Goal: Answer question/provide support

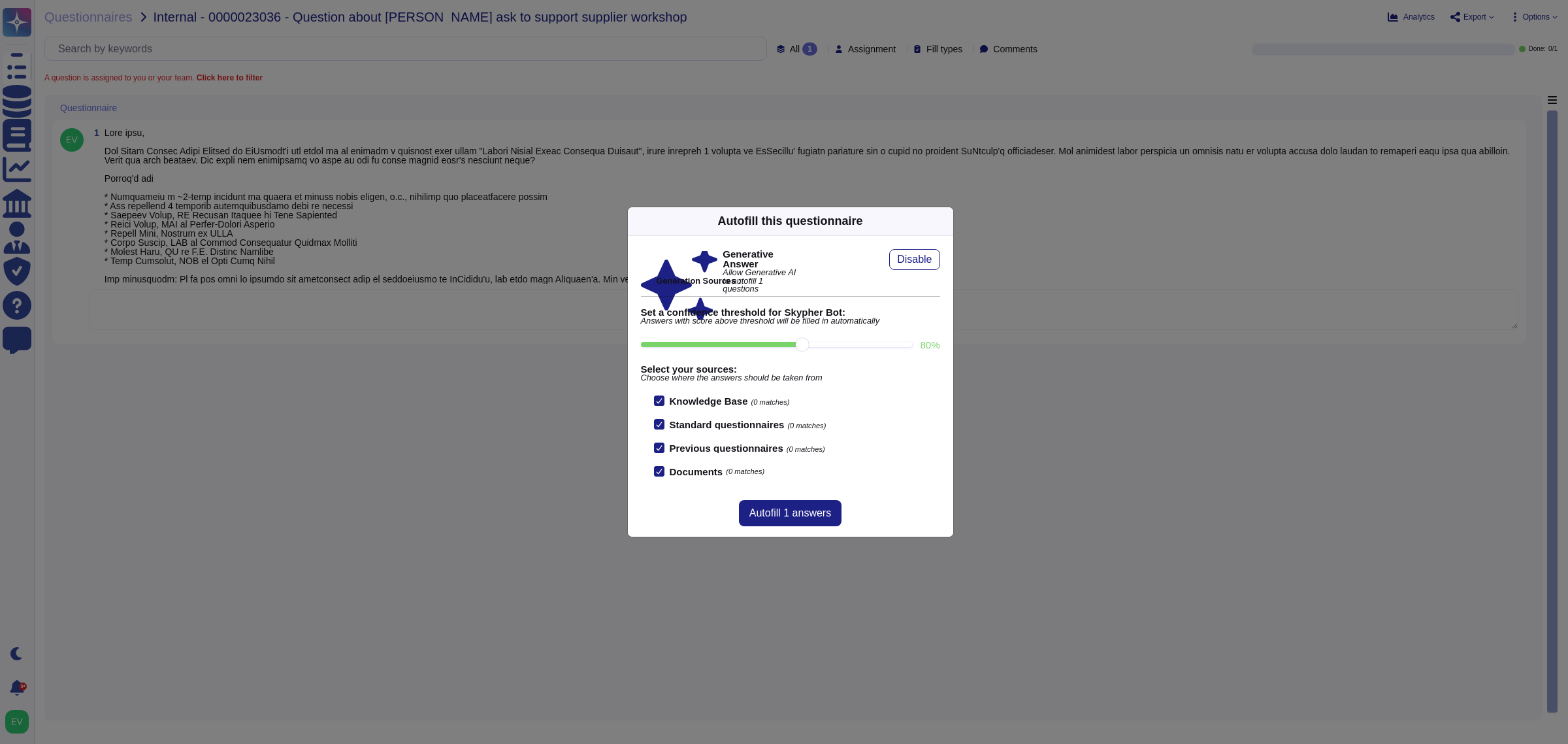
click at [945, 221] on icon at bounding box center [945, 221] width 0 height 0
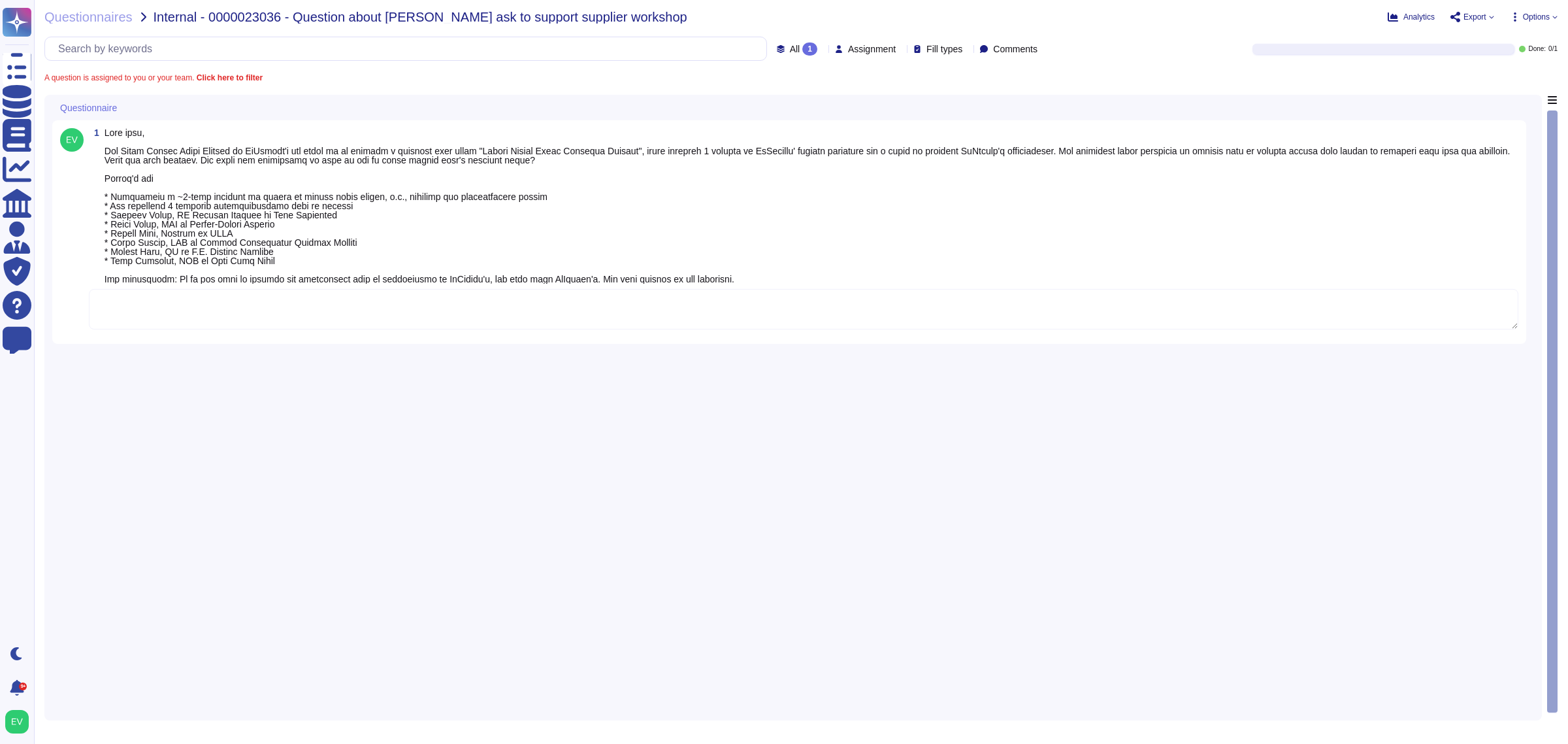
click at [413, 319] on textarea at bounding box center [803, 309] width 1429 height 41
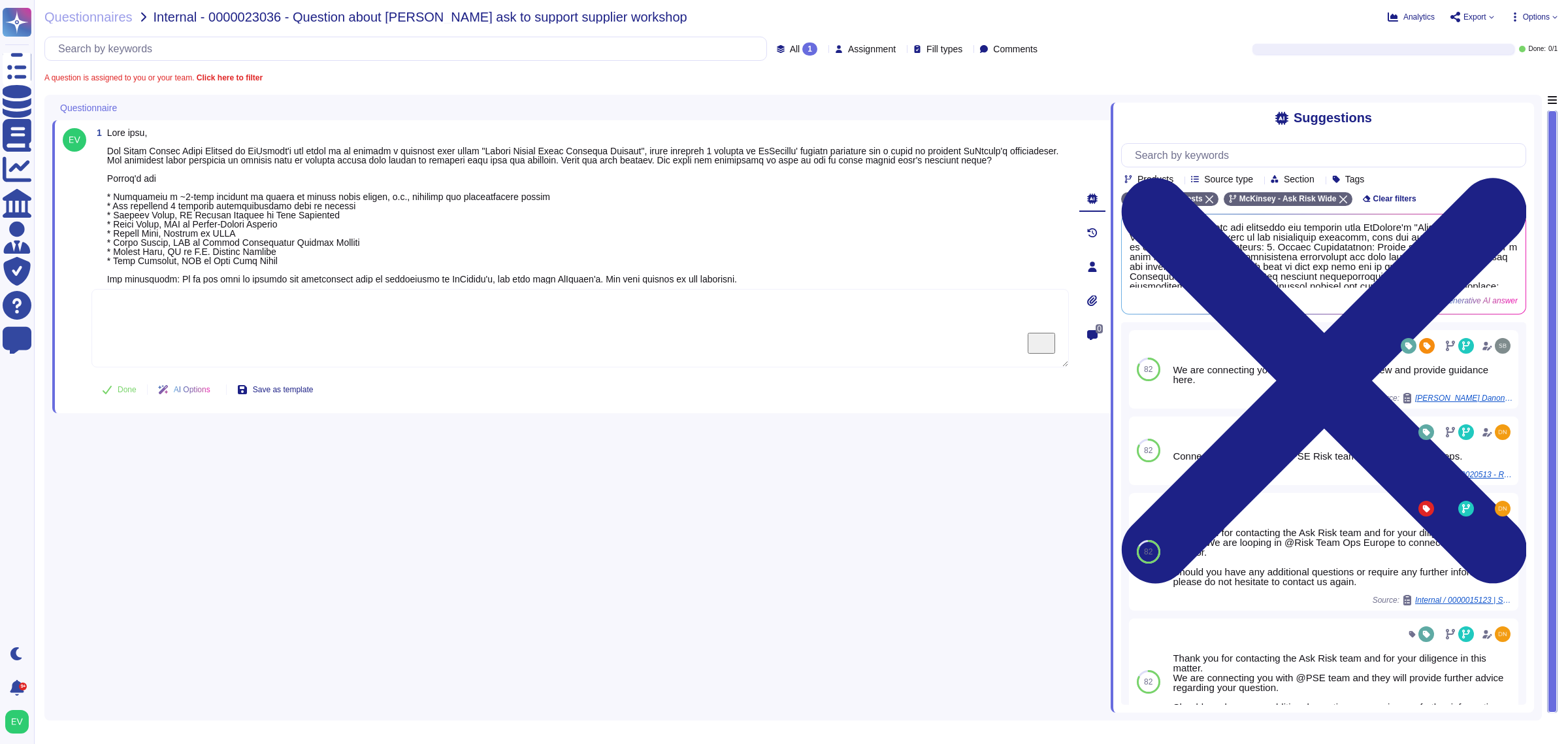
click at [268, 327] on textarea "To enrich screen reader interactions, please activate Accessibility in Grammarl…" at bounding box center [580, 328] width 977 height 78
paste textarea ". See below guidance from our PSE team: If this is positioned as [PERSON_NAME] …"
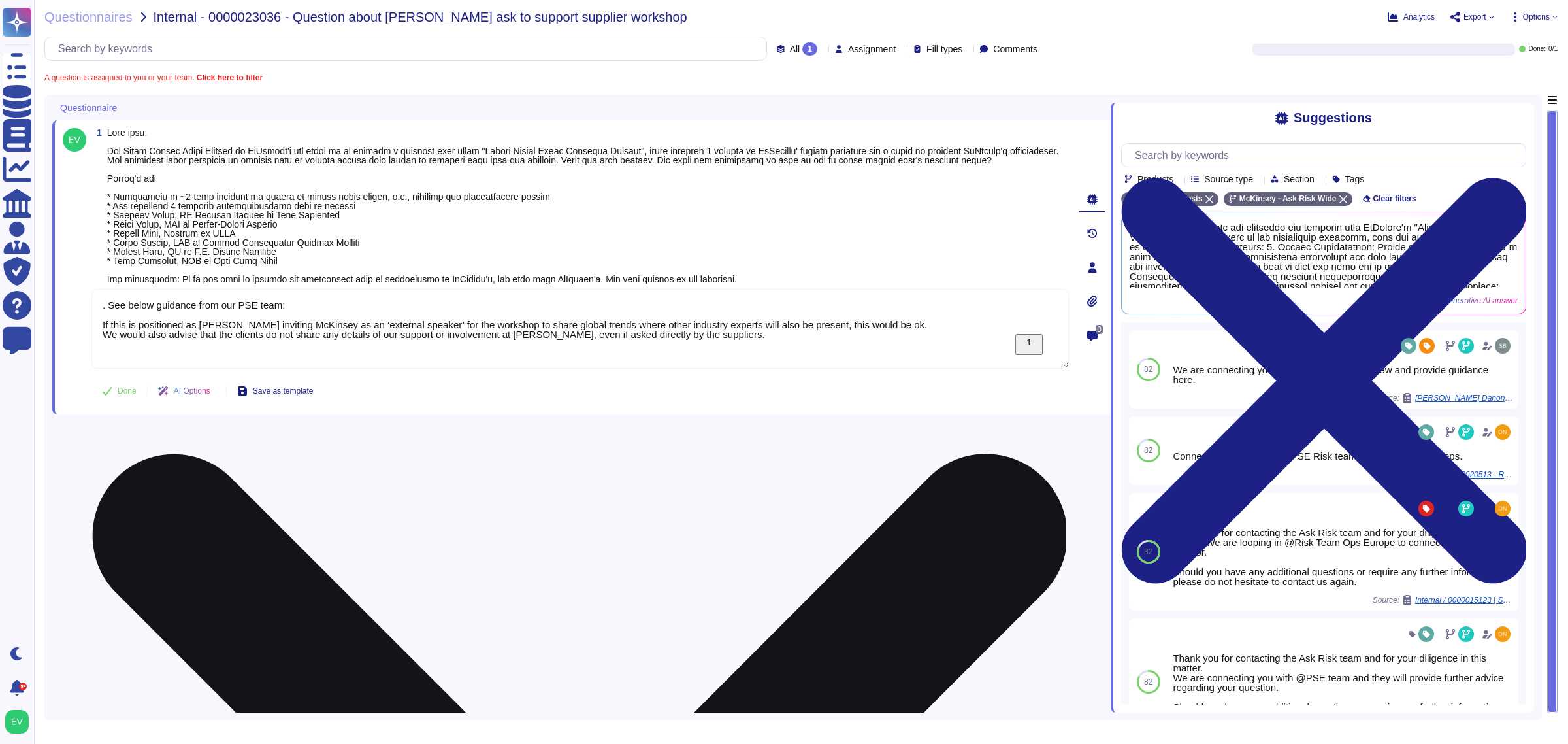
click at [106, 306] on textarea ". See below guidance from our PSE team: If this is positioned as McDonald’s inv…" at bounding box center [580, 329] width 977 height 80
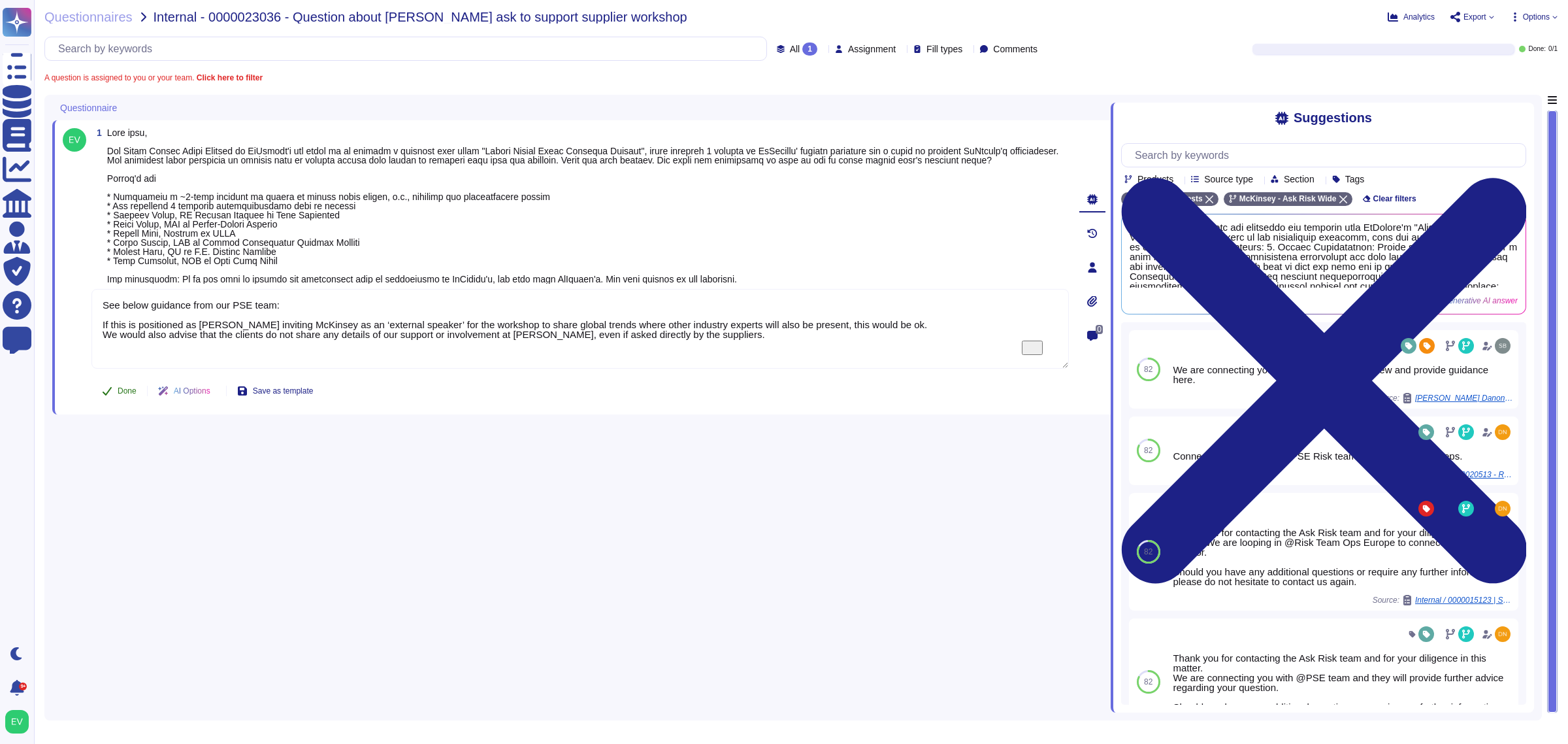
type textarea "See below guidance from our PSE team: If this is positioned as McDonald’s invit…"
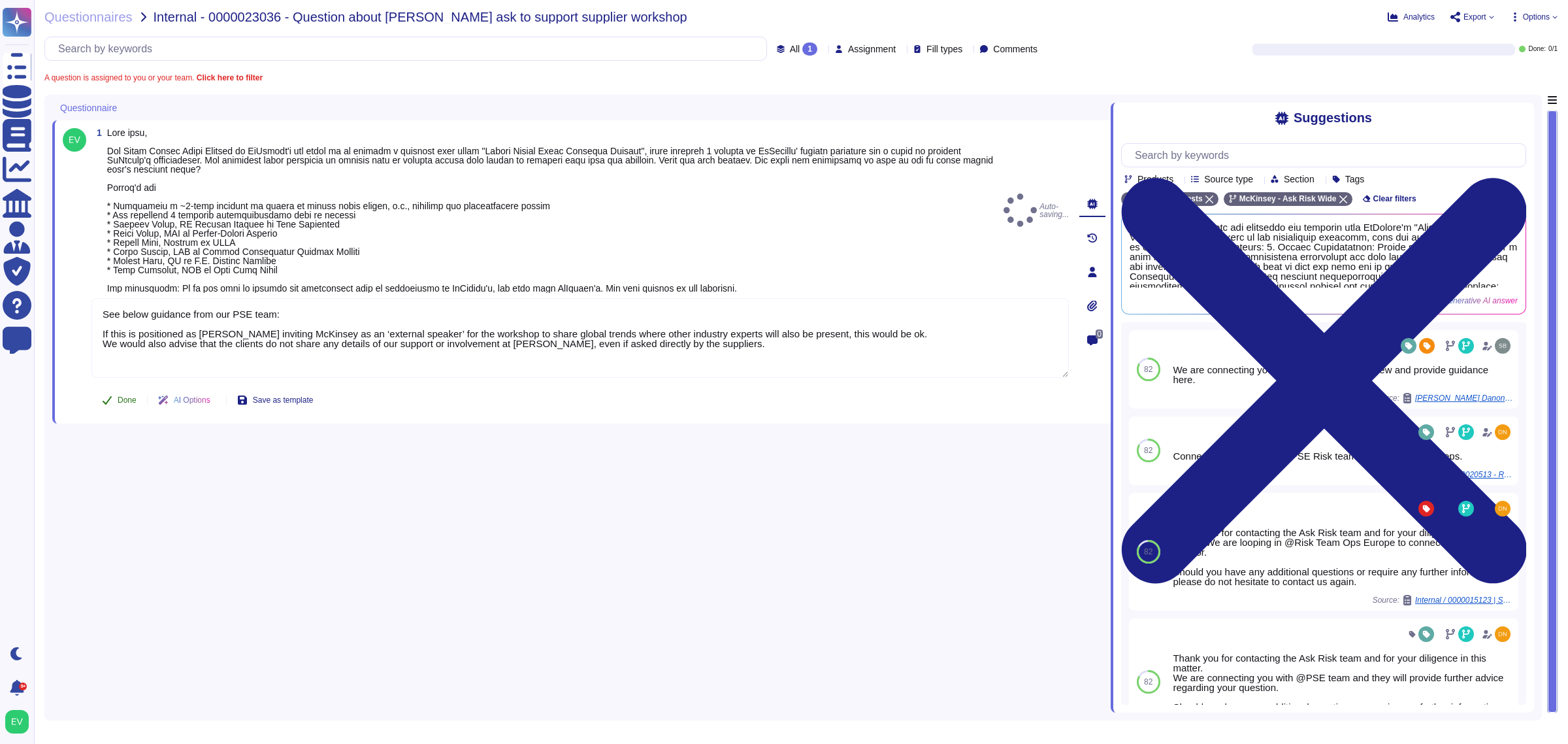
click at [111, 385] on div "Done AI Options Save as template" at bounding box center [207, 400] width 232 height 31
click at [124, 413] on div "Done AI Options Save as template" at bounding box center [207, 400] width 232 height 31
click at [117, 396] on span "Done" at bounding box center [127, 400] width 19 height 8
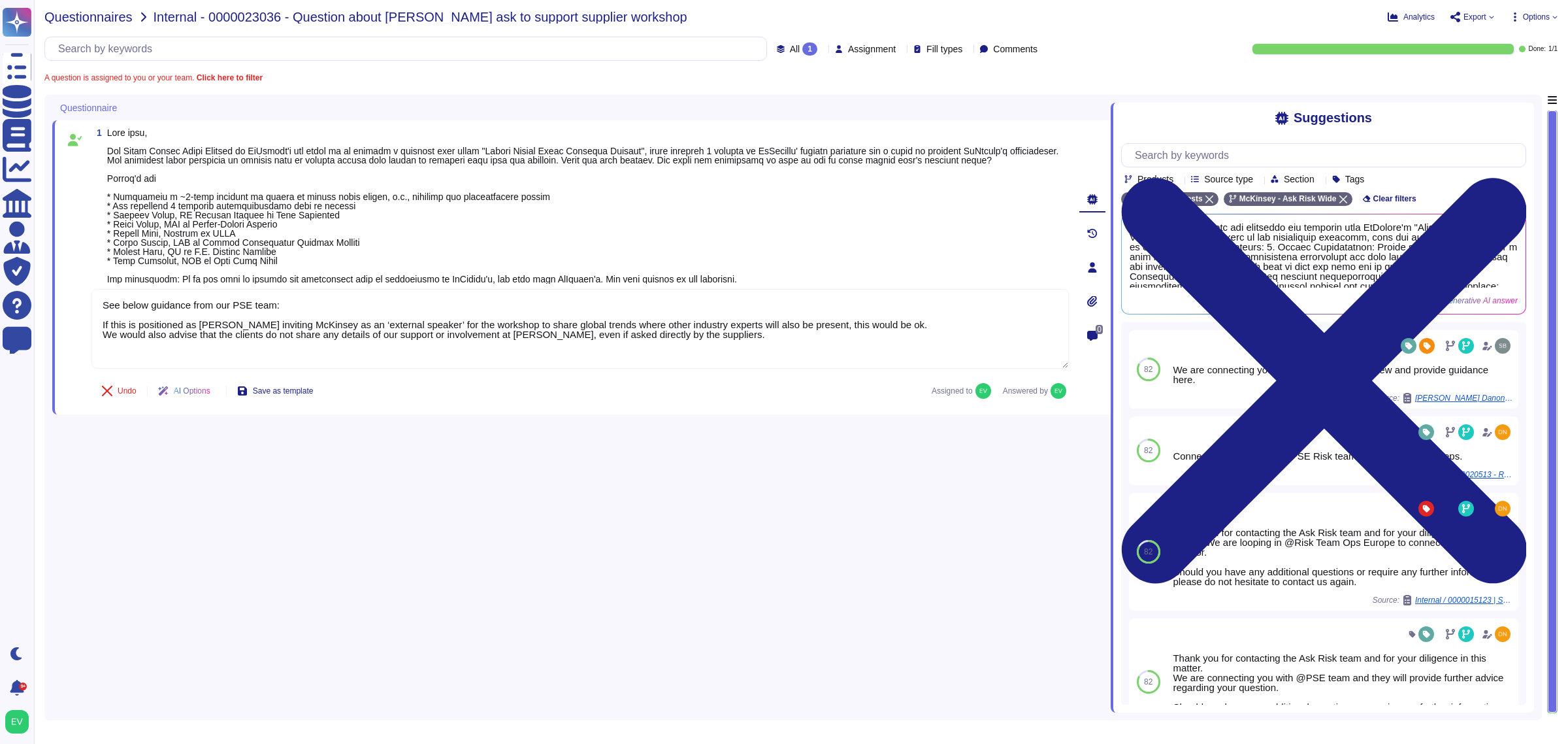
click at [75, 21] on span "Questionnaires" at bounding box center [88, 16] width 88 height 13
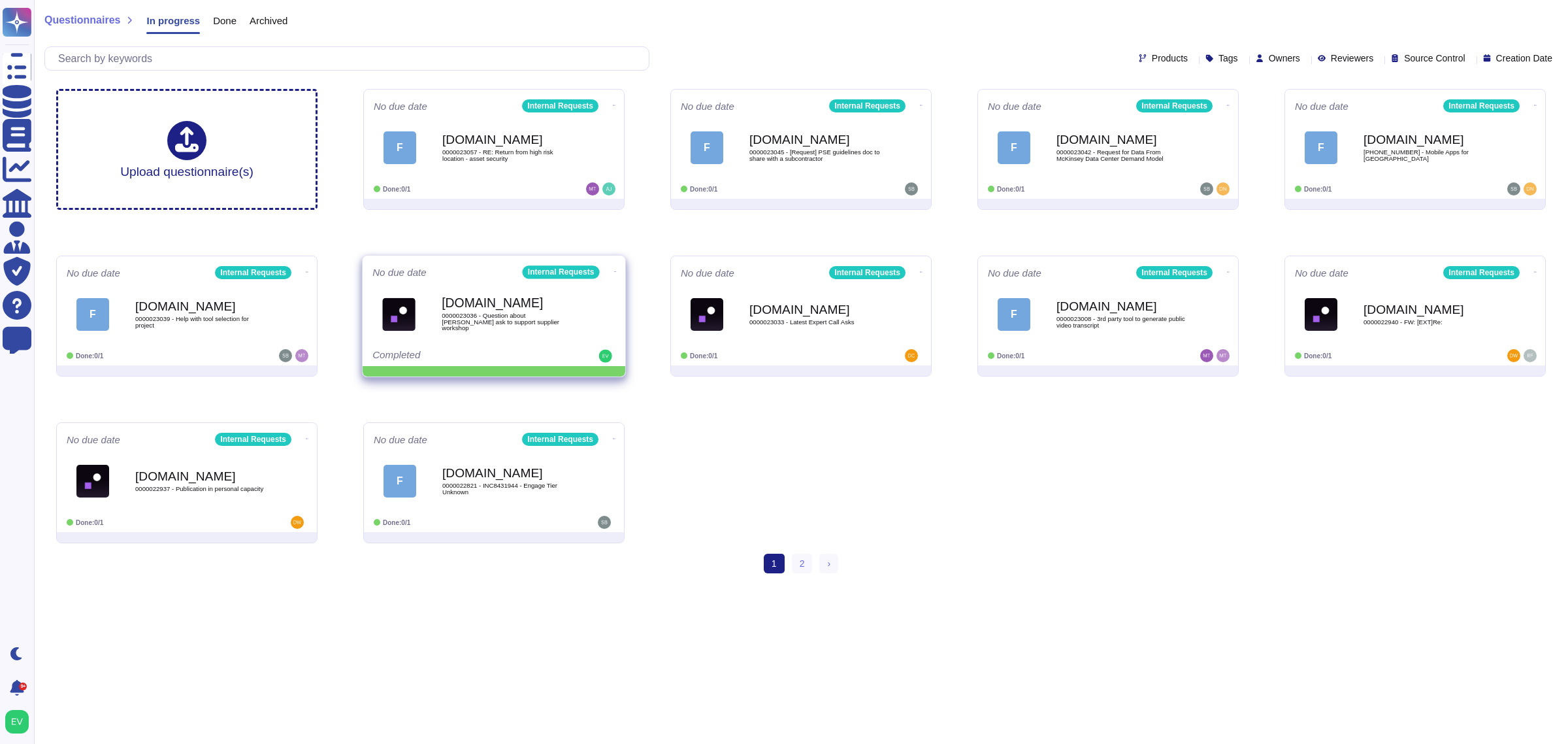
click at [614, 273] on icon at bounding box center [615, 272] width 2 height 3
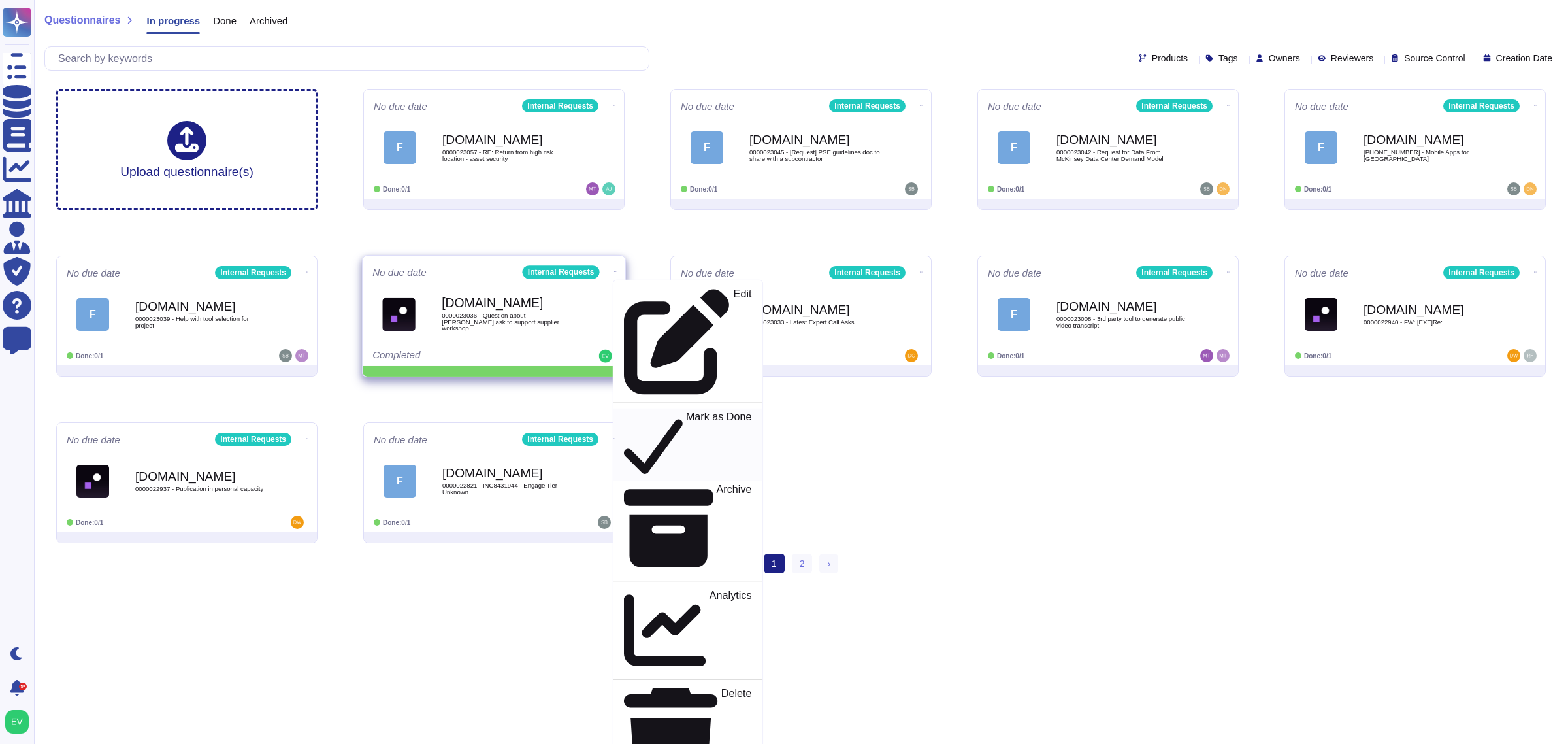
click at [686, 412] on p "Mark as Done" at bounding box center [719, 445] width 66 height 67
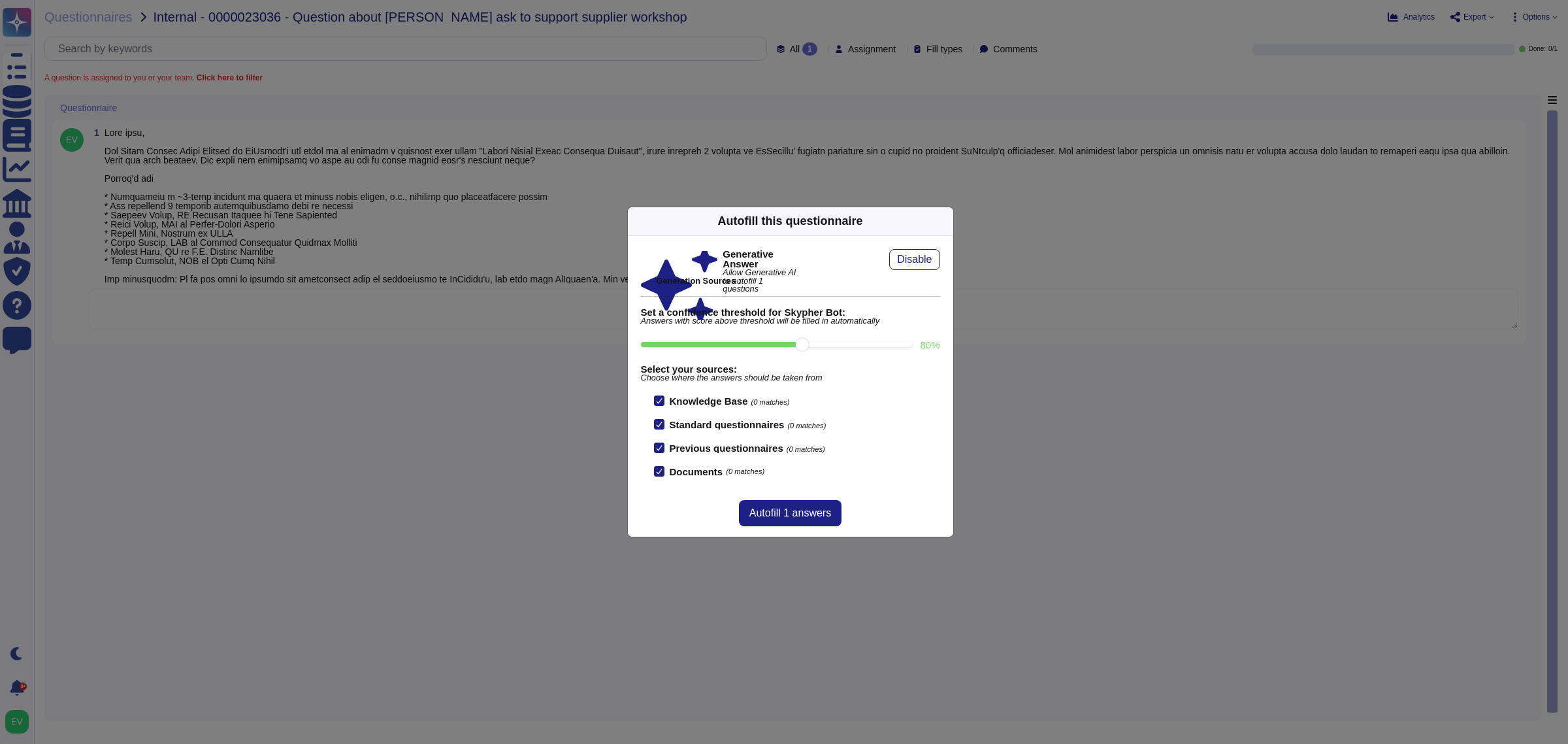
click at [945, 221] on icon at bounding box center [945, 221] width 0 height 0
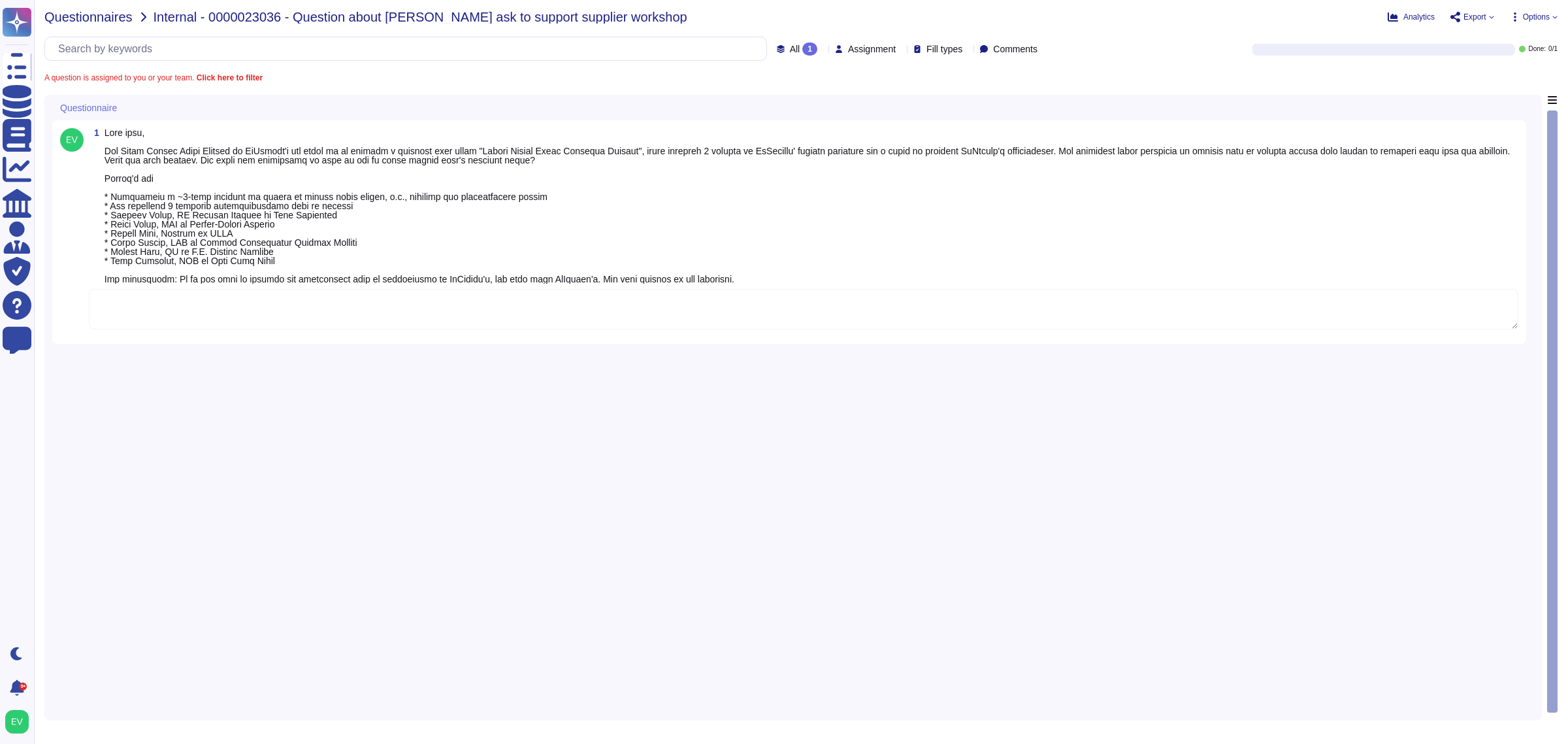
click at [88, 12] on span "Questionnaires" at bounding box center [88, 16] width 88 height 13
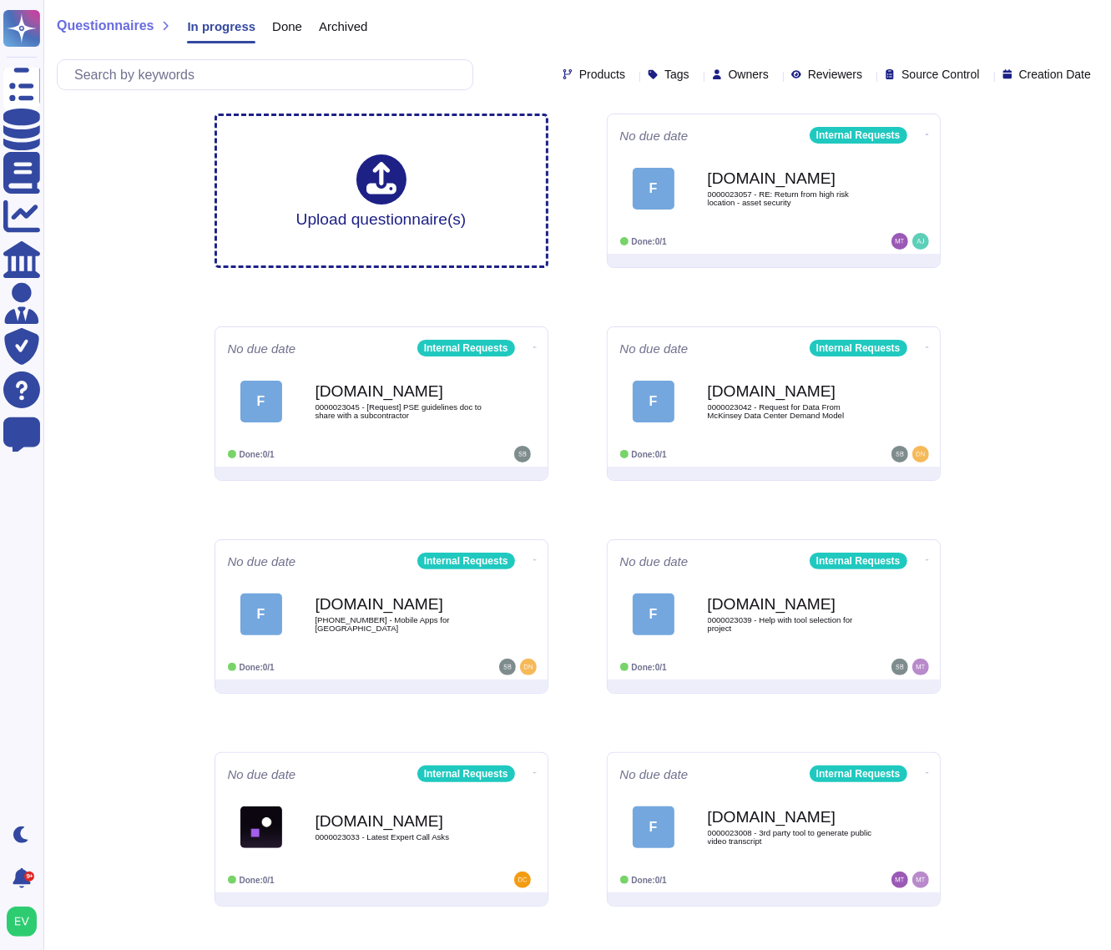
click at [92, 19] on span "Questionnaires" at bounding box center [105, 25] width 97 height 13
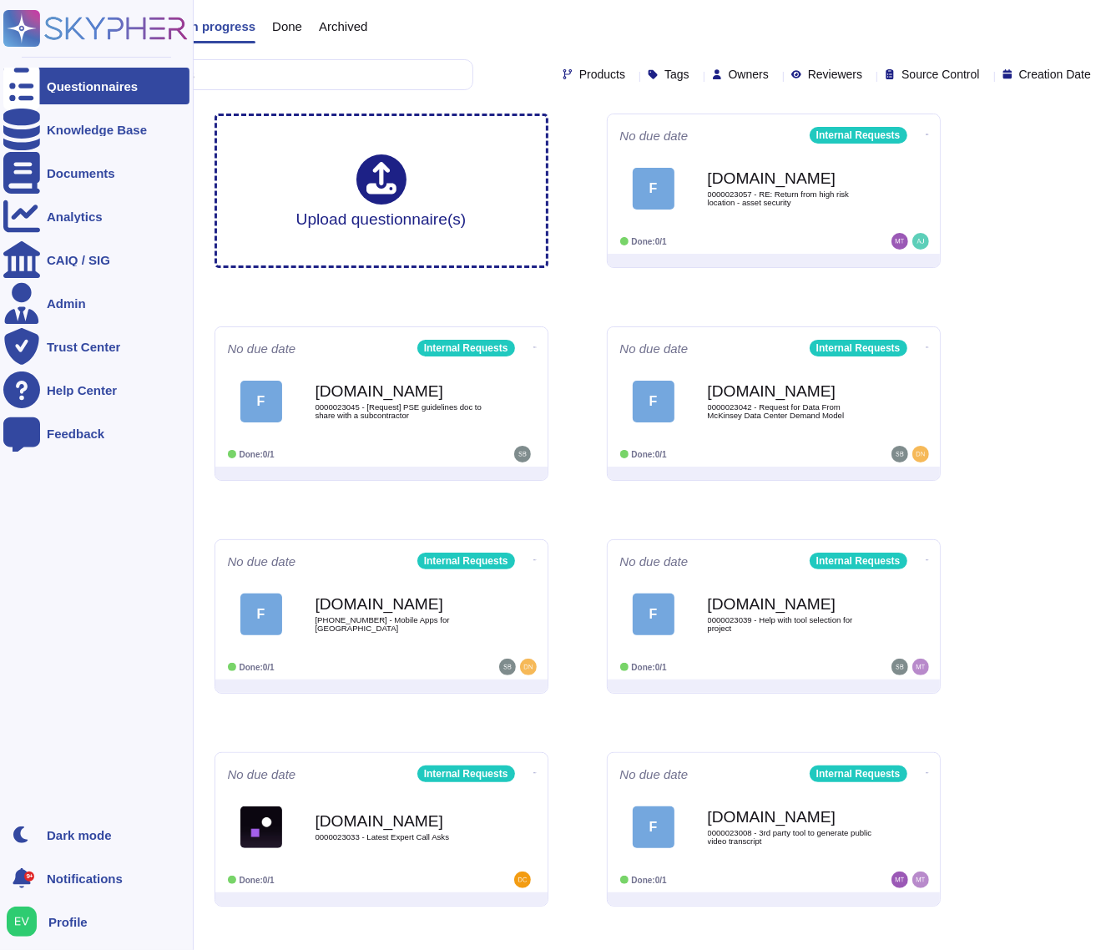
click at [26, 21] on rect at bounding box center [21, 28] width 37 height 37
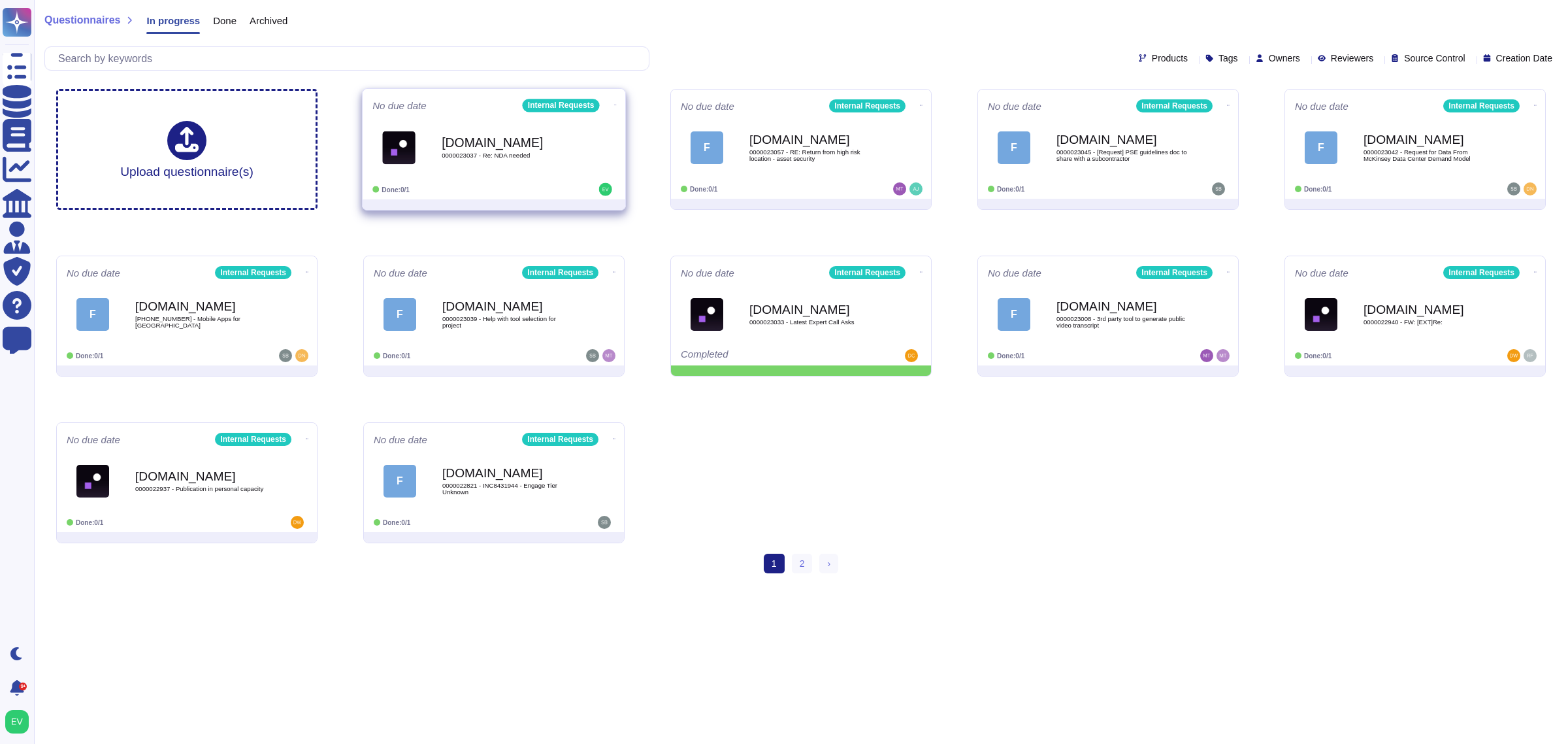
click at [456, 167] on div "[DOMAIN_NAME] 0000023037 - Re: NDA needed" at bounding box center [507, 147] width 132 height 53
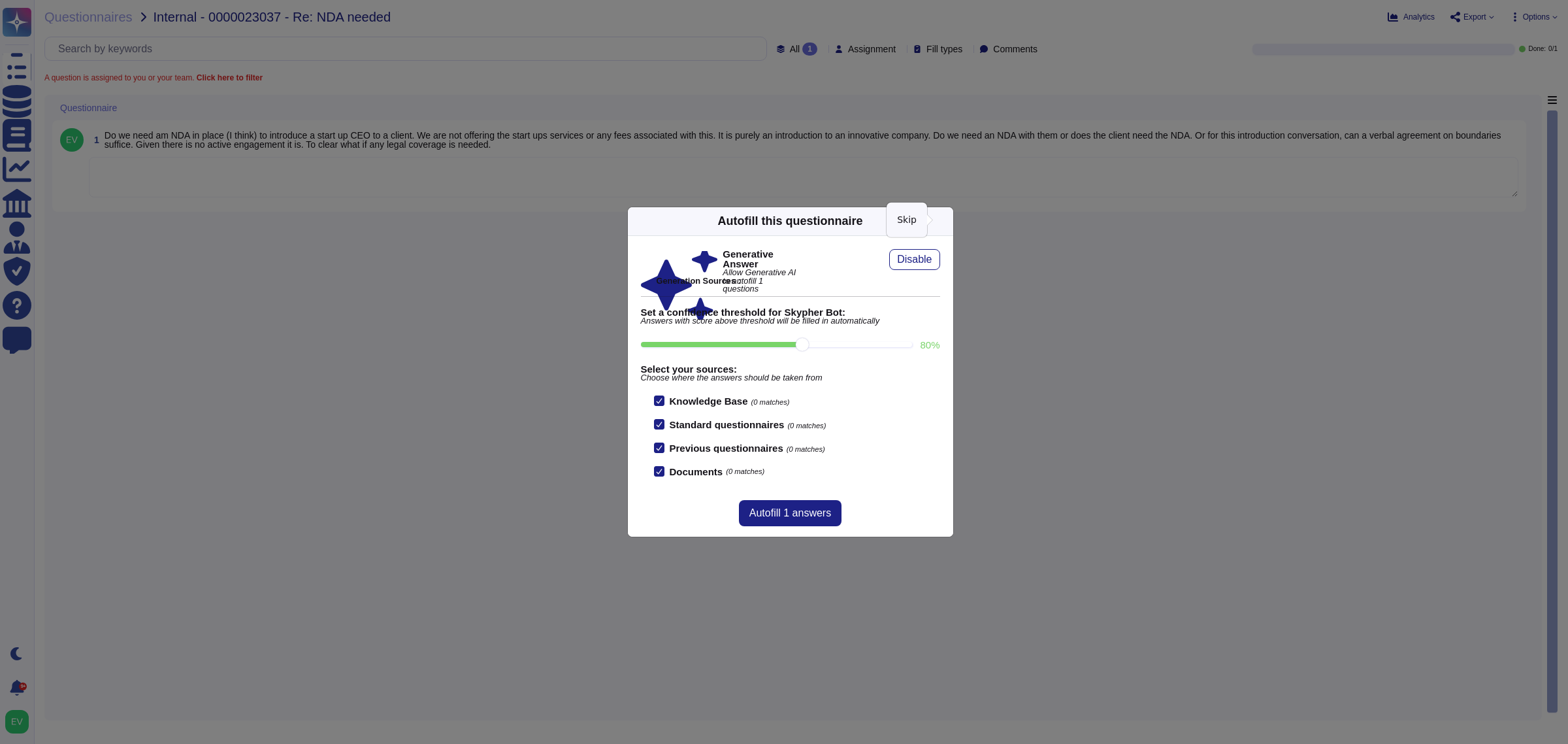
click at [945, 262] on icon at bounding box center [1070, 388] width 251 height 251
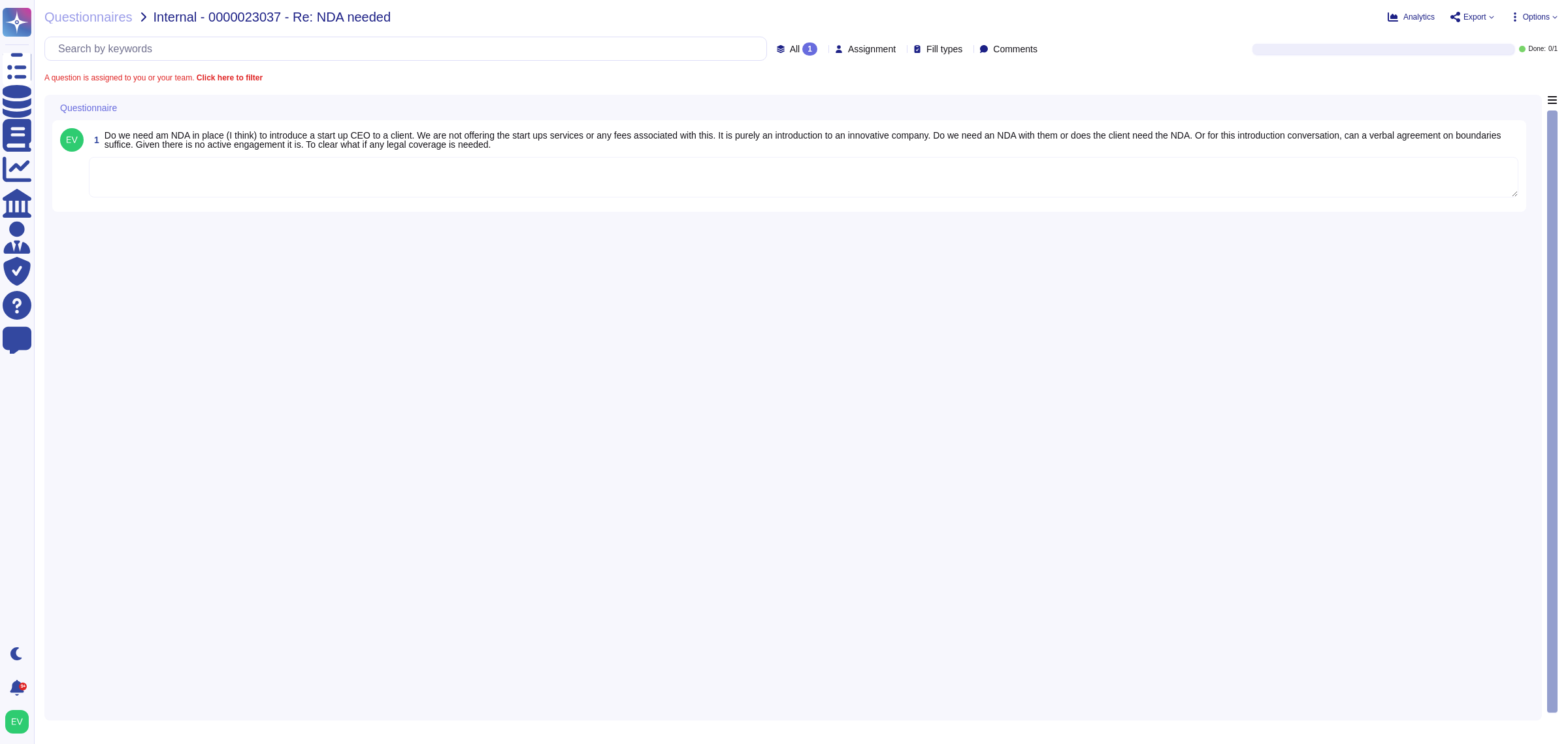
click at [140, 183] on textarea at bounding box center [803, 177] width 1429 height 41
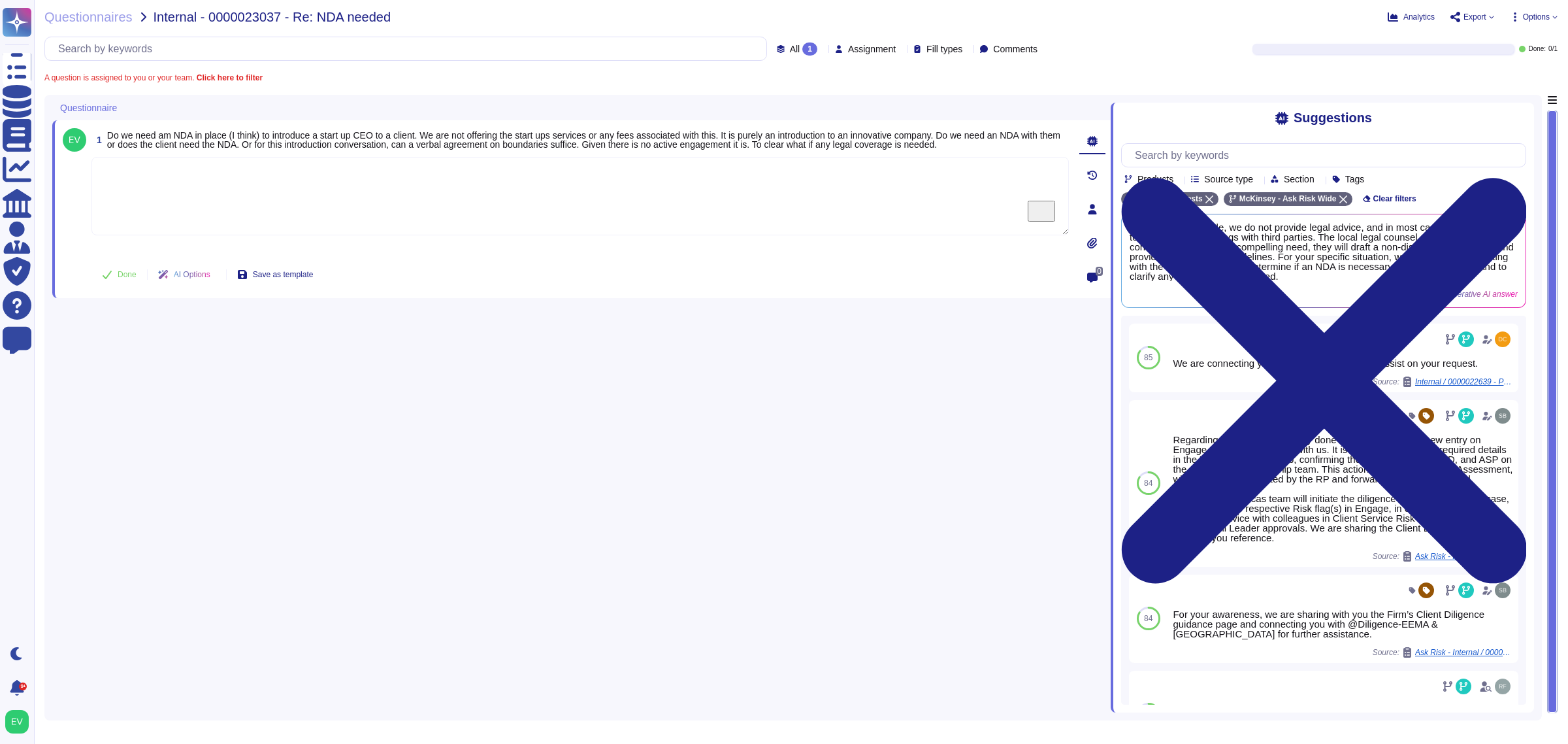
click at [200, 177] on textarea "To enrich screen reader interactions, please activate Accessibility in Grammarl…" at bounding box center [580, 196] width 977 height 78
paste textarea "Please see below guidance shared by our PSE team: An NDA would not be required …"
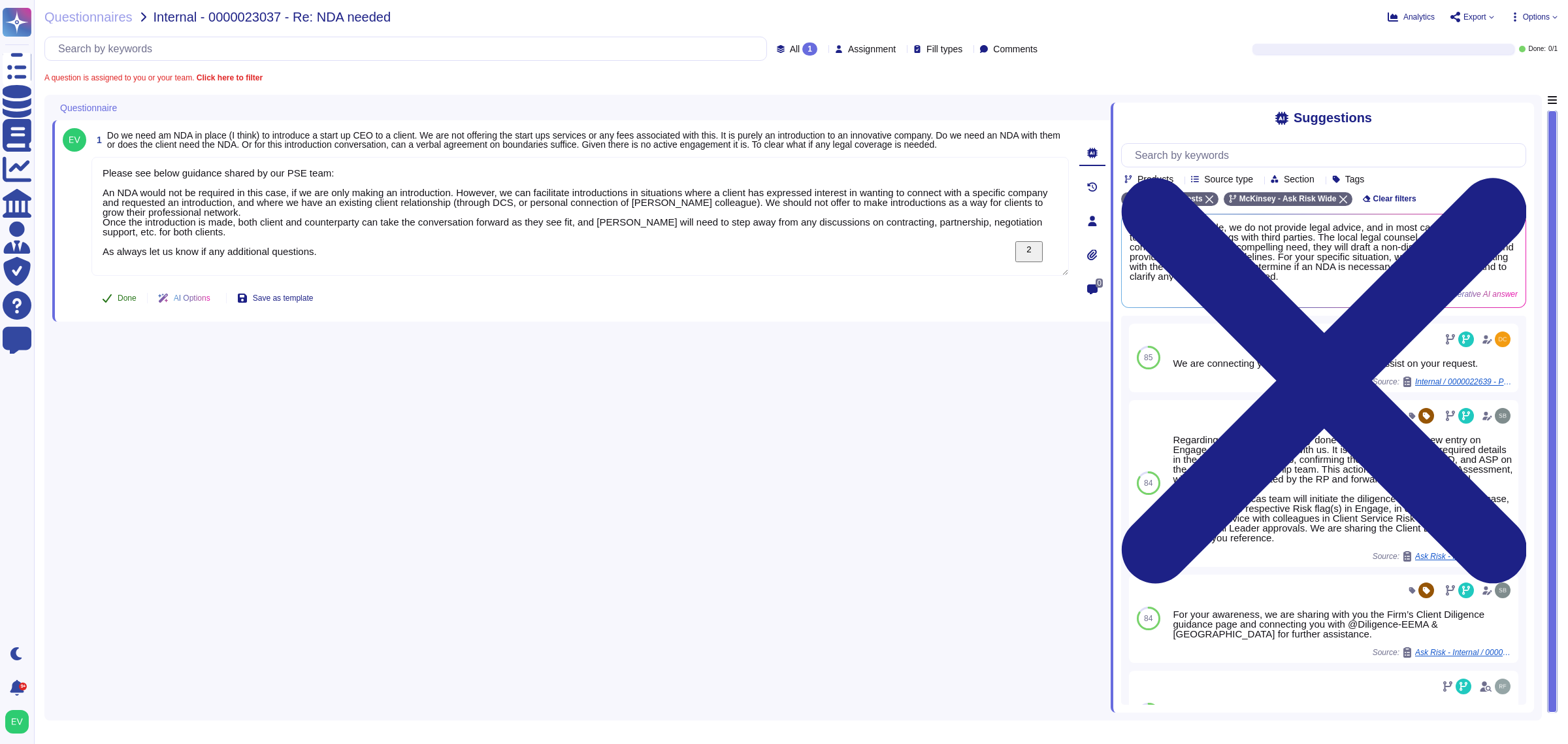
type textarea "Please see below guidance shared by our PSE team: An NDA would not be required …"
click at [113, 295] on button "Done" at bounding box center [119, 298] width 56 height 26
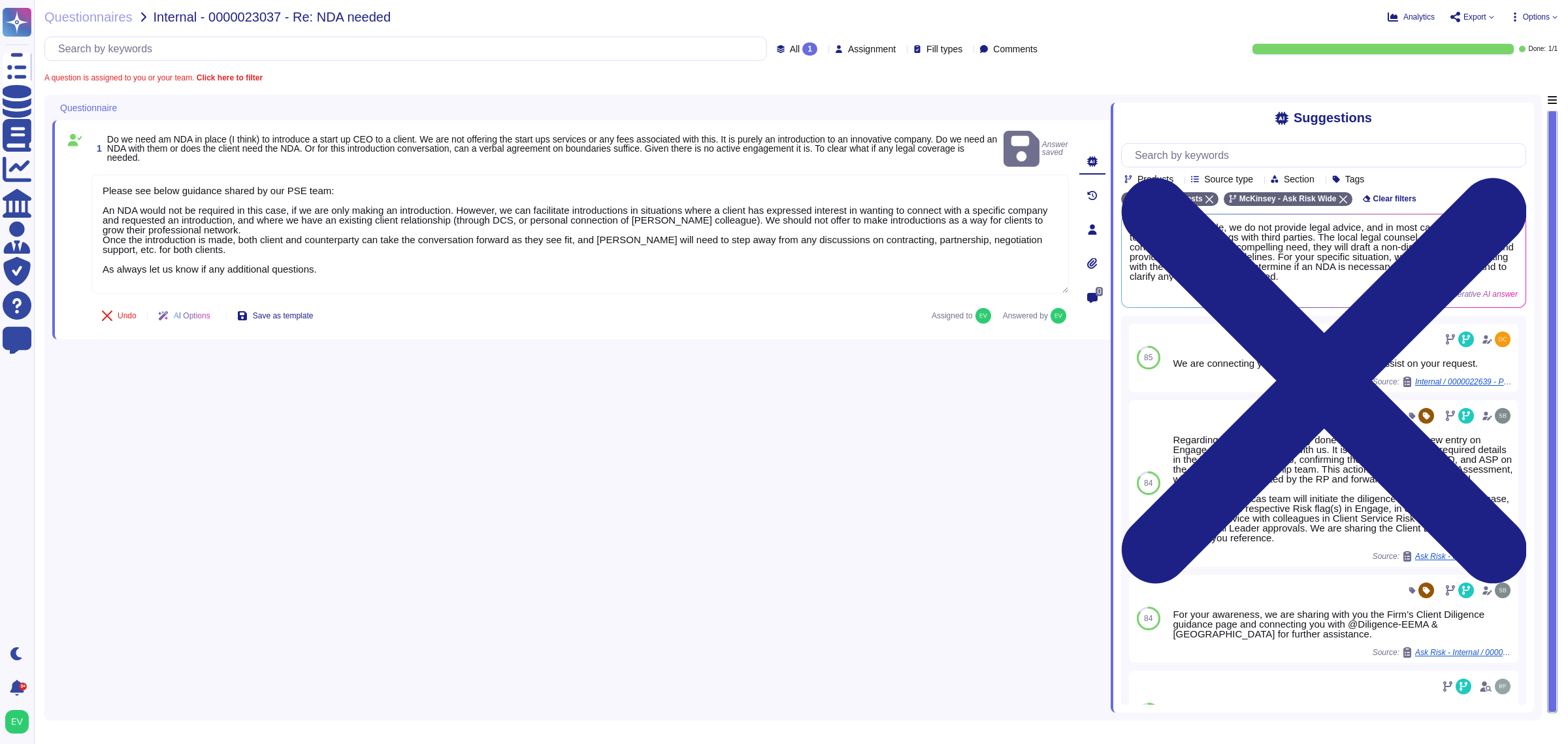
click at [57, 23] on div "Questionnaires Internal - 0000023037 - Re: NDA needed Analytics Export Options …" at bounding box center [800, 372] width 1534 height 744
click at [67, 18] on span "Questionnaires" at bounding box center [88, 16] width 88 height 13
